Goal: Information Seeking & Learning: Learn about a topic

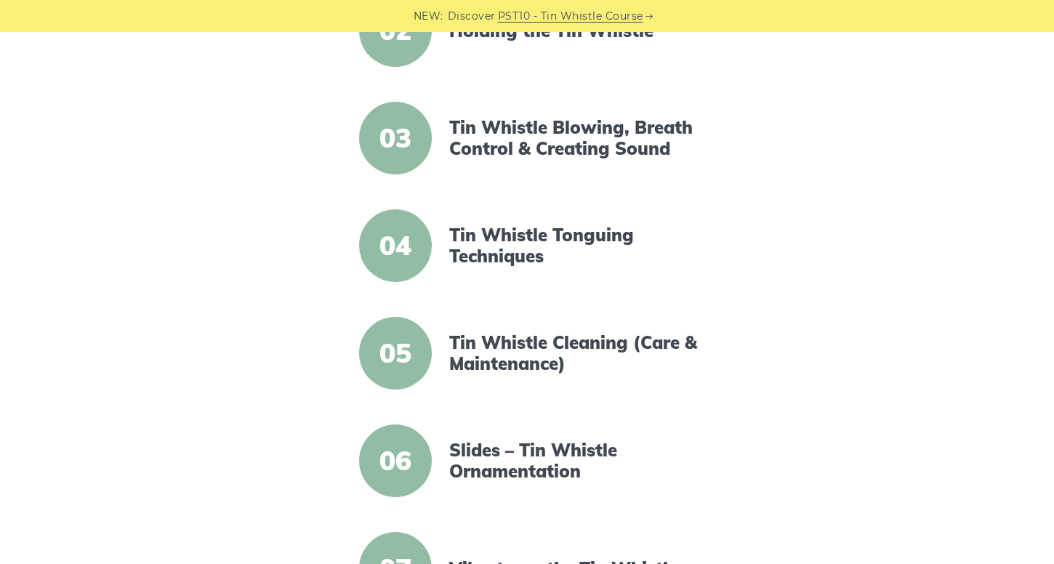
scroll to position [539, 0]
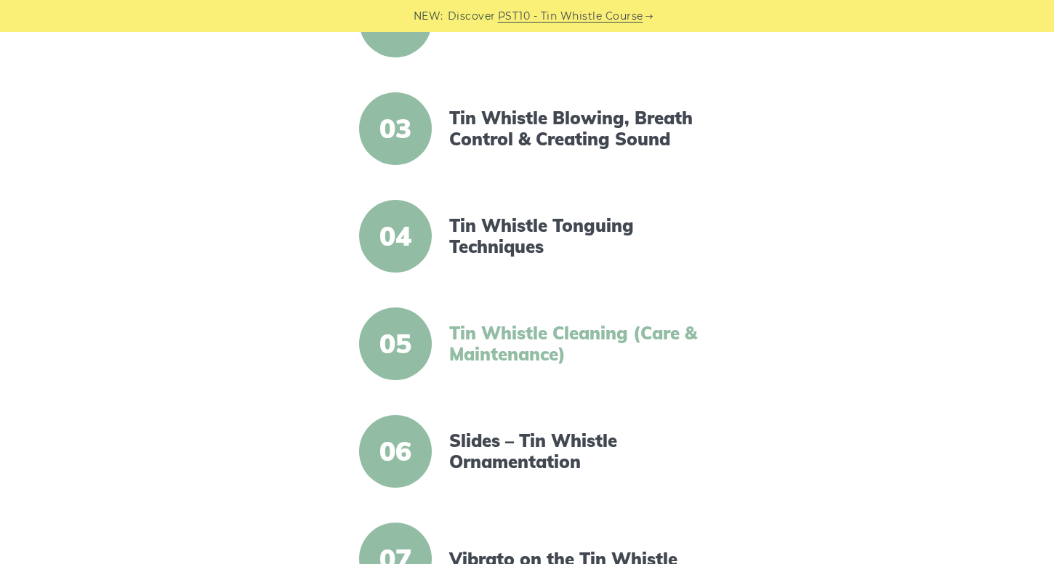
click at [528, 351] on link "Tin Whistle Cleaning (Care & Maintenance)" at bounding box center [574, 344] width 250 height 42
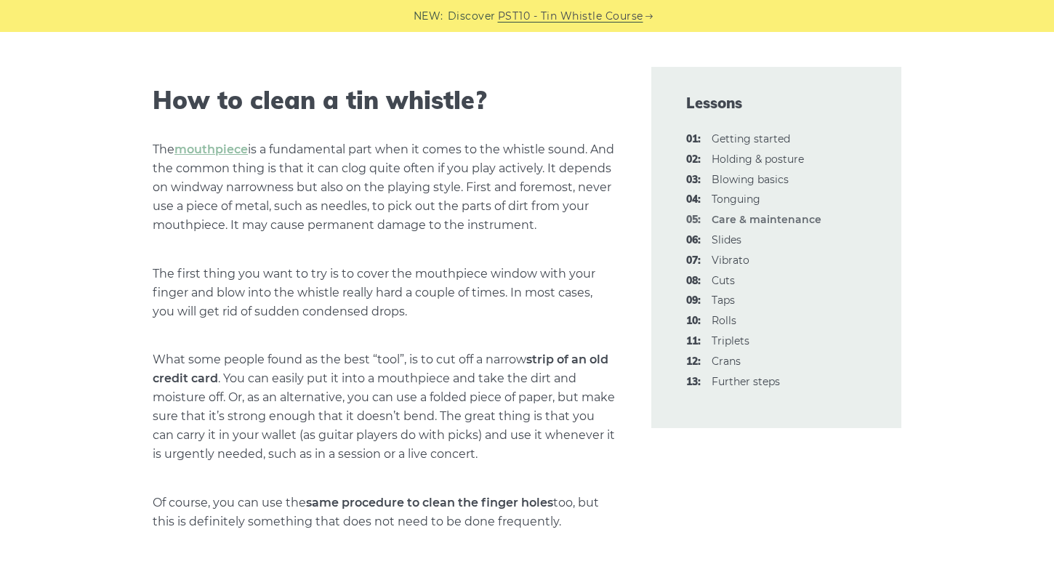
scroll to position [512, 0]
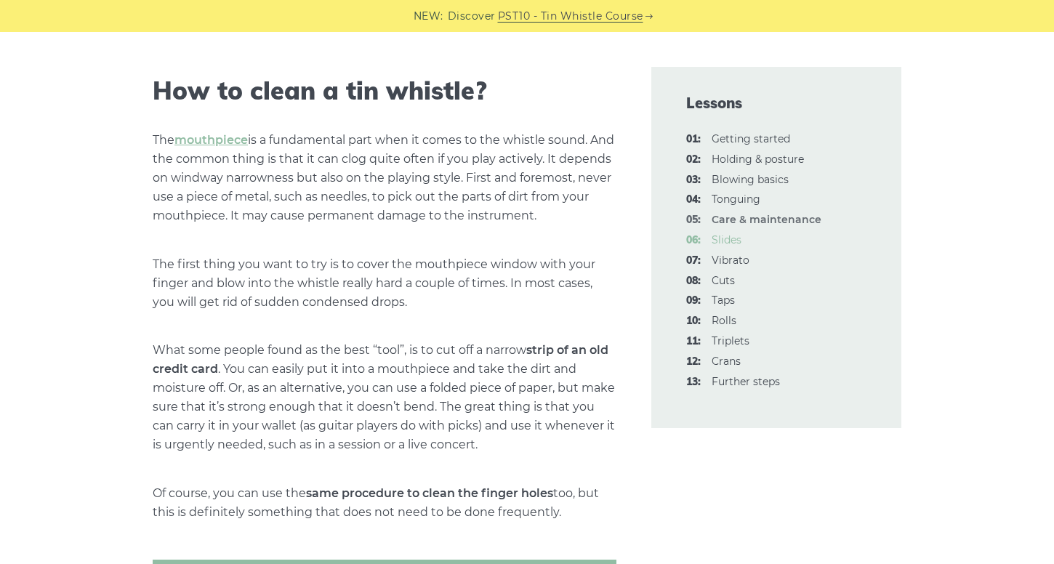
click at [726, 243] on link "06: Slides" at bounding box center [726, 239] width 30 height 13
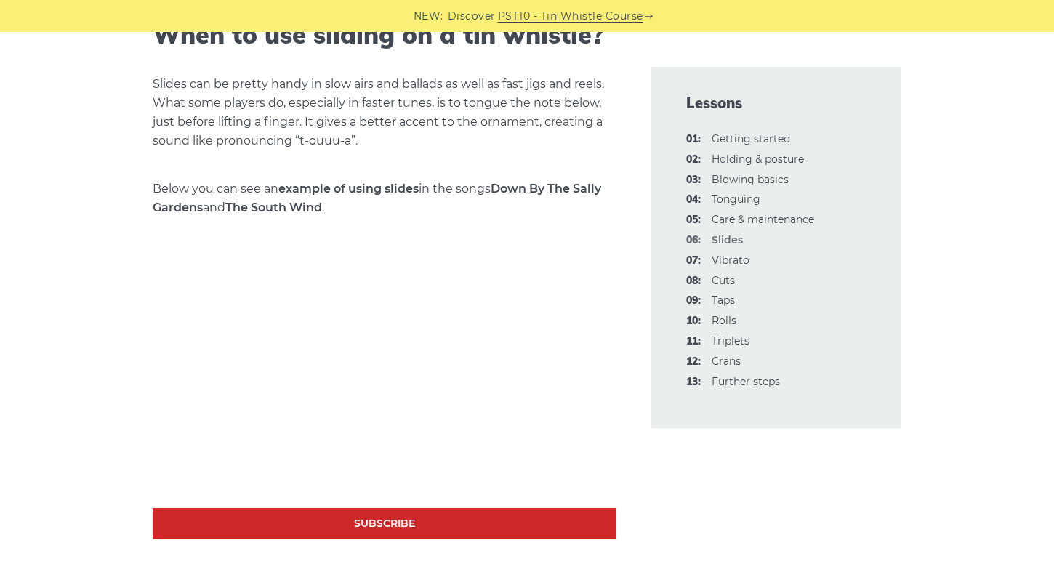
scroll to position [1149, 0]
click at [728, 279] on link "08: Cuts" at bounding box center [722, 280] width 23 height 13
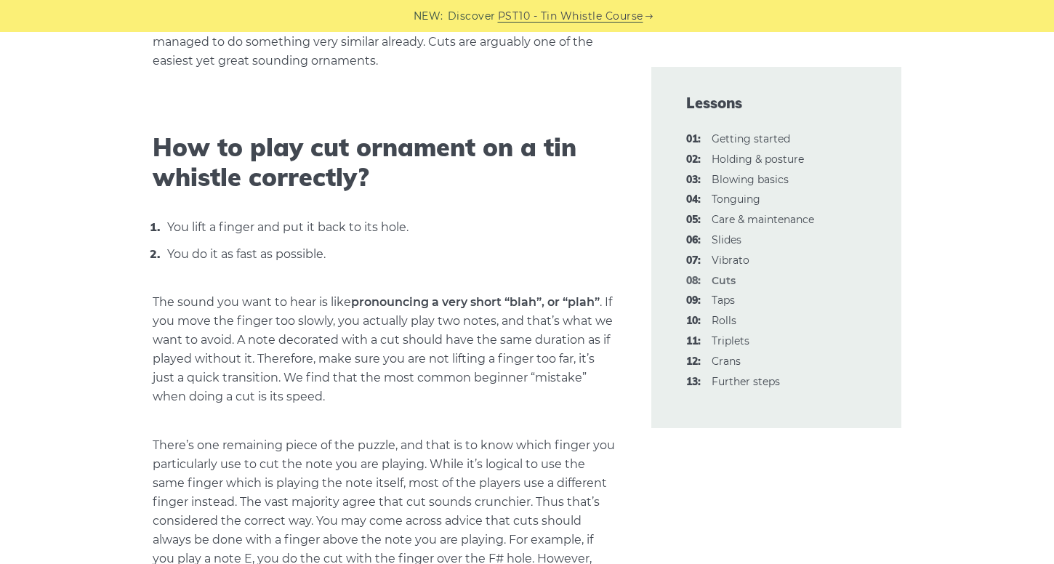
scroll to position [516, 0]
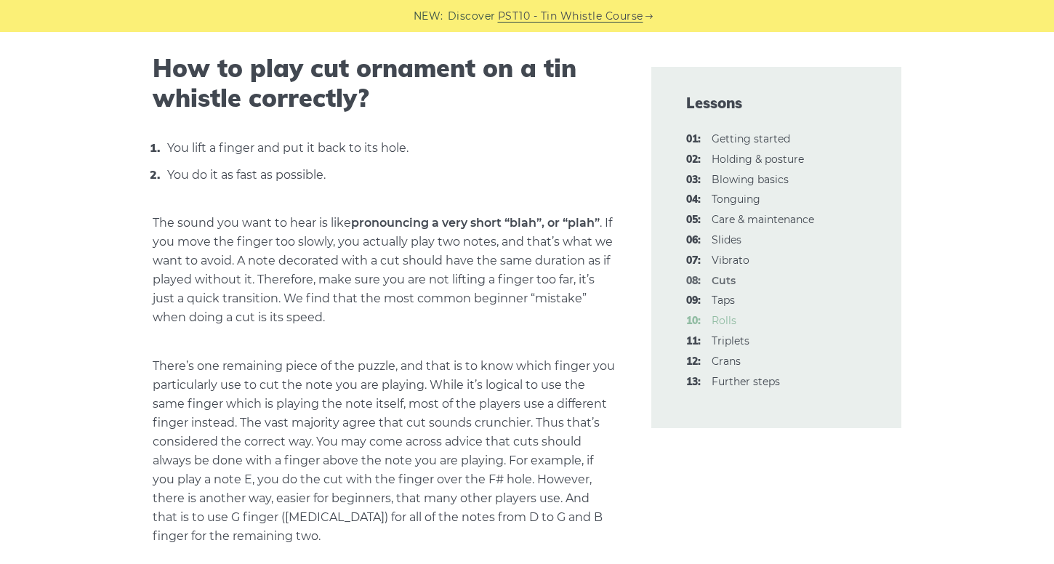
click at [724, 321] on link "10: Rolls" at bounding box center [723, 320] width 25 height 13
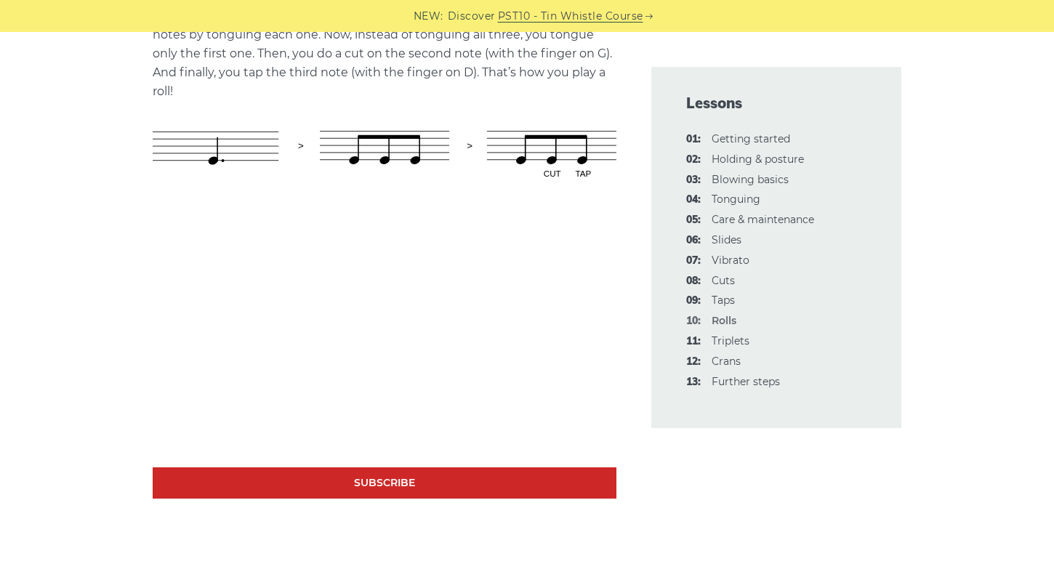
scroll to position [875, 0]
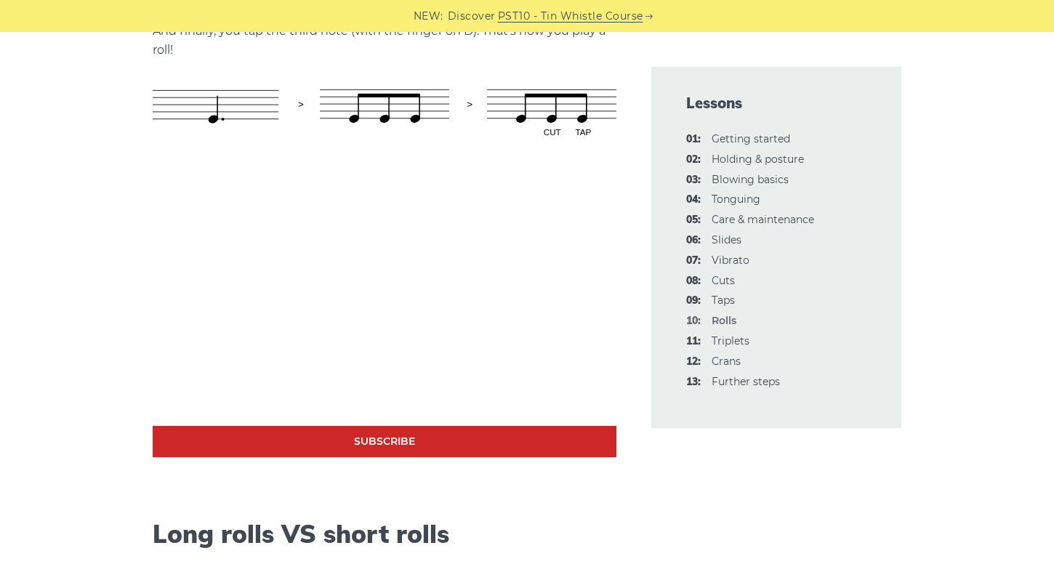
scroll to position [908, 0]
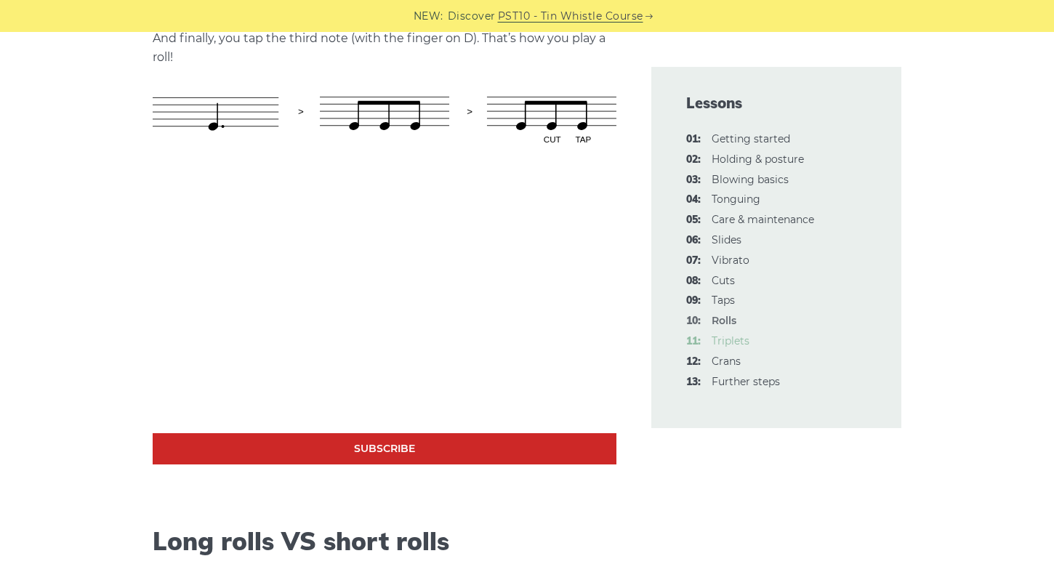
click at [726, 339] on link "11: Triplets" at bounding box center [730, 340] width 38 height 13
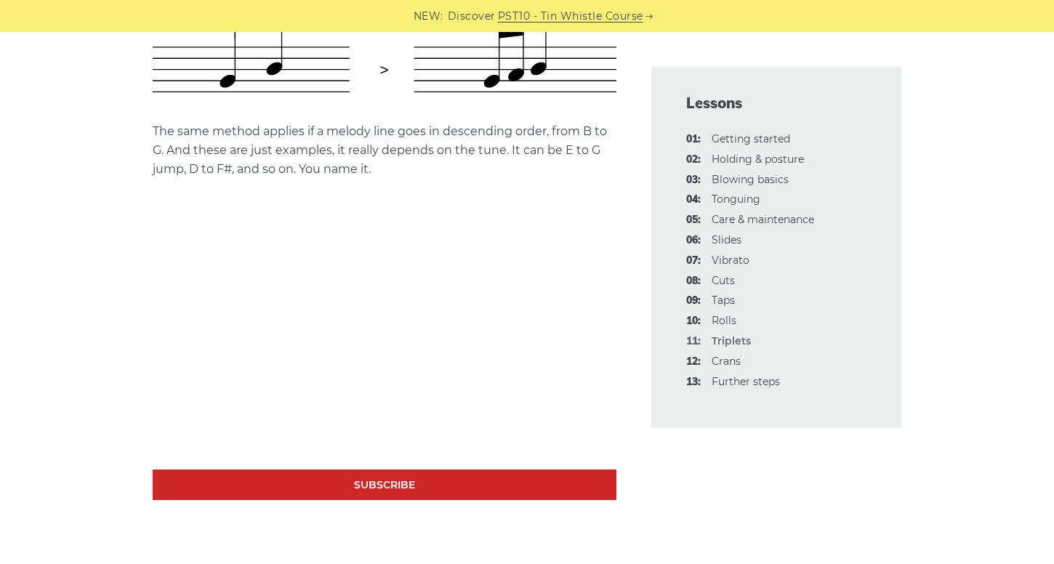
scroll to position [792, 0]
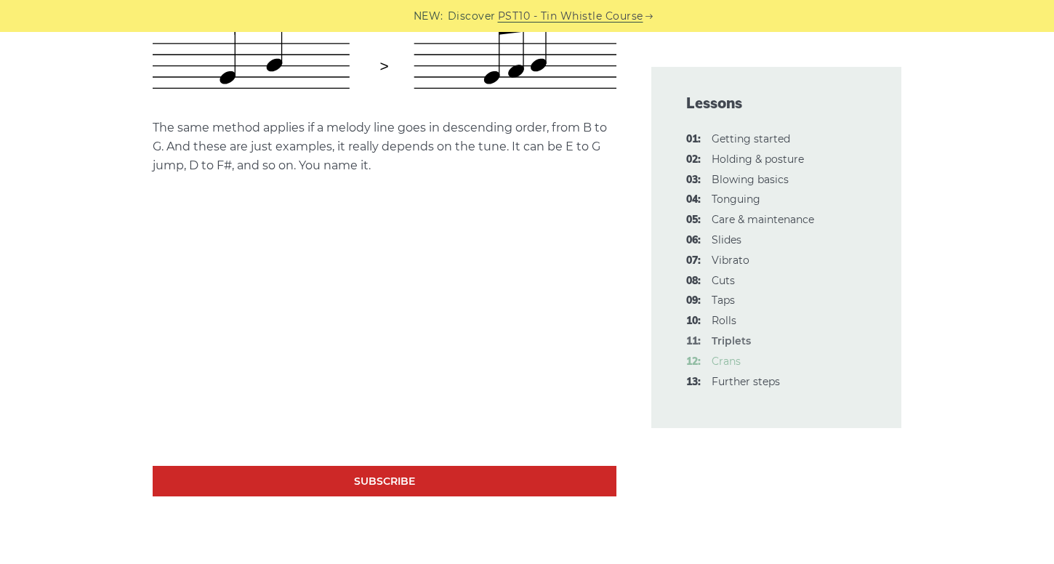
click at [735, 360] on link "12: Crans" at bounding box center [725, 361] width 29 height 13
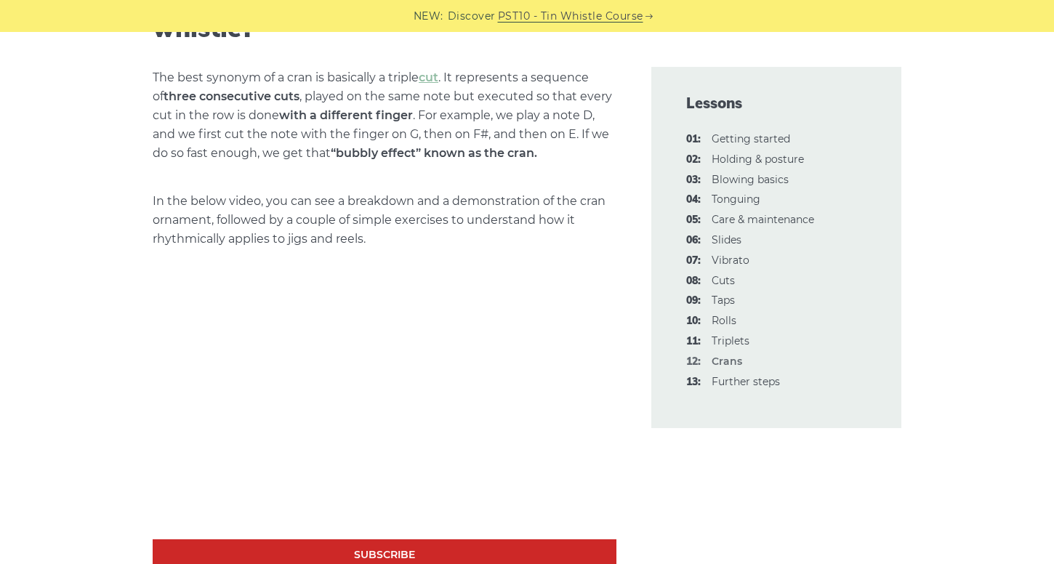
scroll to position [565, 0]
